Goal: Task Accomplishment & Management: Use online tool/utility

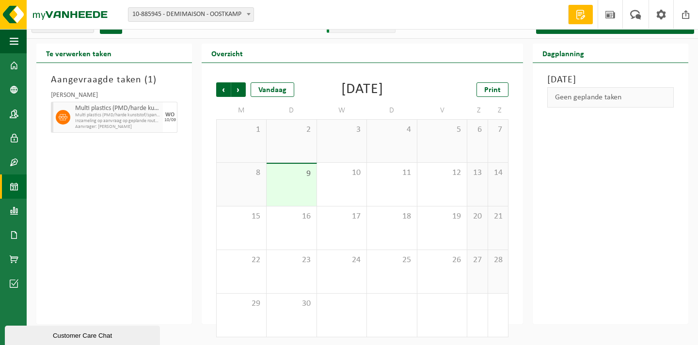
scroll to position [6, 0]
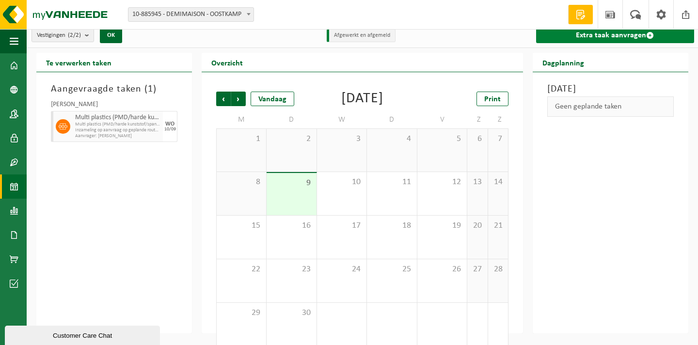
click at [589, 37] on link "Extra taak aanvragen" at bounding box center [615, 36] width 158 height 16
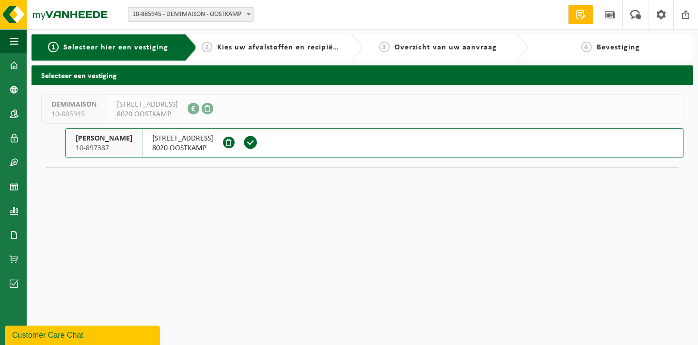
click at [280, 149] on button "DEMI MAISON 10-897387 STATIONSSTRAAT 148 8020 OOSTKAMP" at bounding box center [374, 142] width 618 height 29
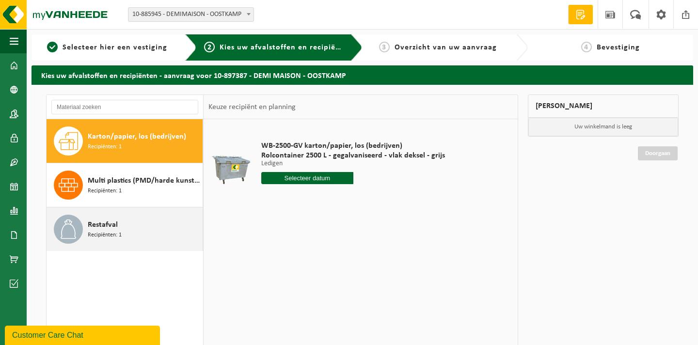
click at [136, 226] on div "Restafval Recipiënten: 1" at bounding box center [144, 229] width 112 height 29
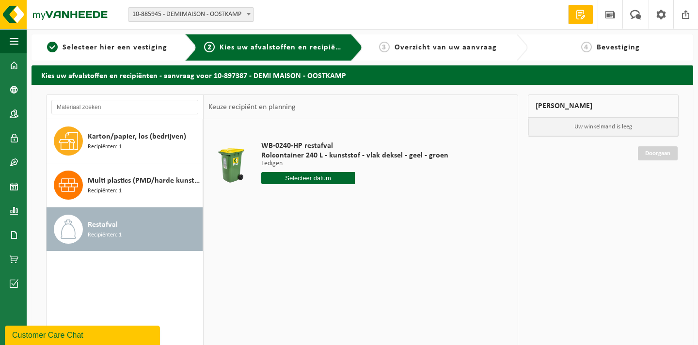
click at [295, 178] on input "text" at bounding box center [307, 178] width 93 height 12
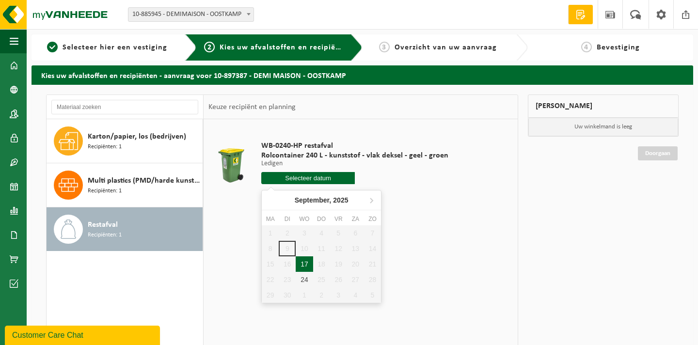
click at [306, 266] on div "17" at bounding box center [303, 264] width 17 height 16
type input "Van 2025-09-17"
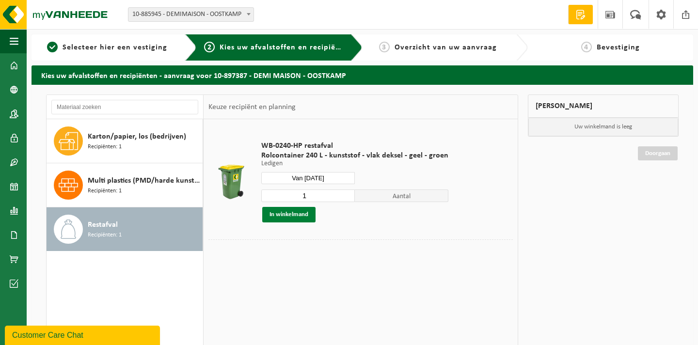
click at [296, 211] on button "In winkelmand" at bounding box center [288, 215] width 53 height 16
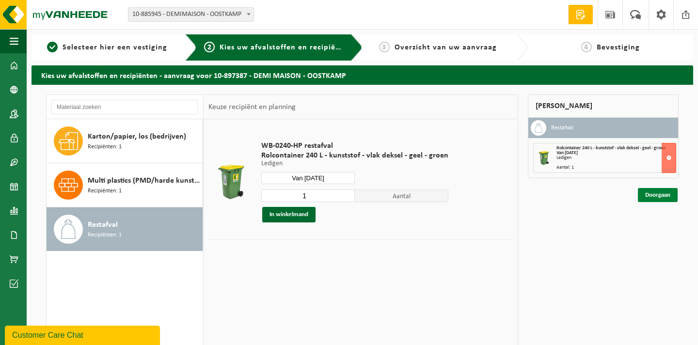
click at [667, 199] on link "Doorgaan" at bounding box center [657, 195] width 40 height 14
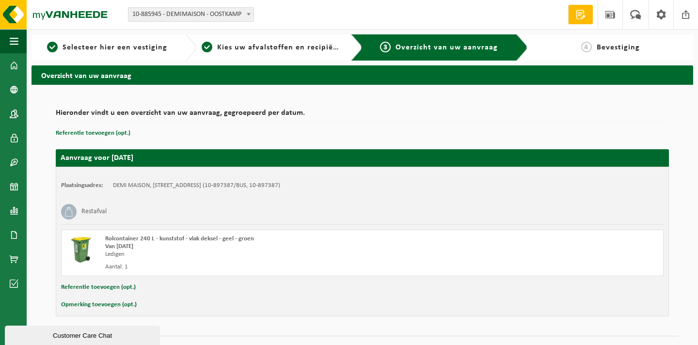
scroll to position [20, 0]
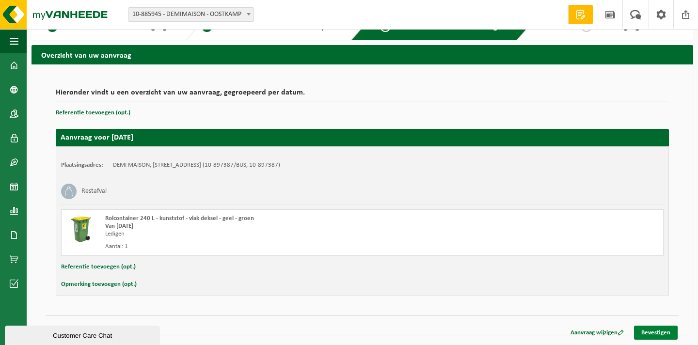
click at [652, 330] on link "Bevestigen" at bounding box center [656, 333] width 44 height 14
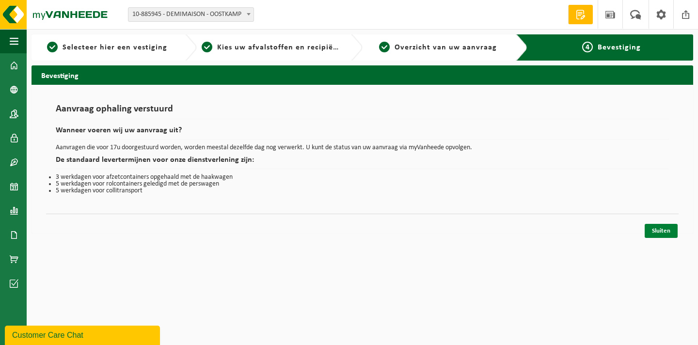
click at [662, 236] on link "Sluiten" at bounding box center [660, 231] width 33 height 14
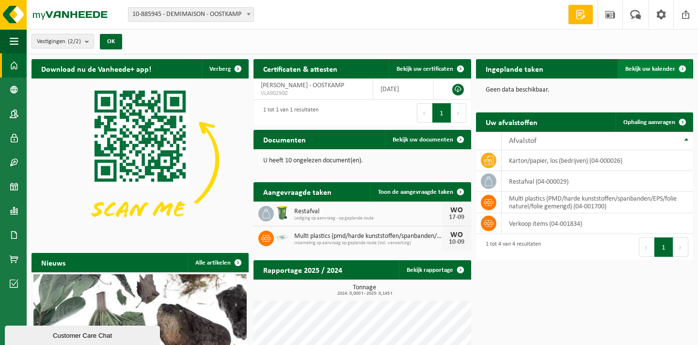
click at [646, 62] on link "Bekijk uw kalender" at bounding box center [654, 68] width 75 height 19
